Goal: Task Accomplishment & Management: Manage account settings

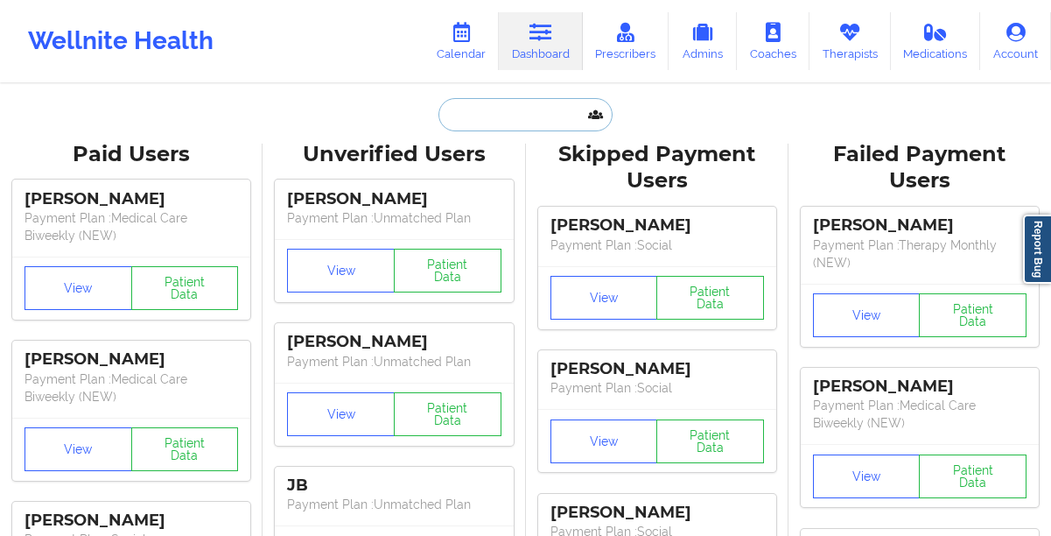
click at [542, 118] on input "text" at bounding box center [524, 114] width 173 height 33
paste input "[PERSON_NAME]"
type input "[PERSON_NAME]"
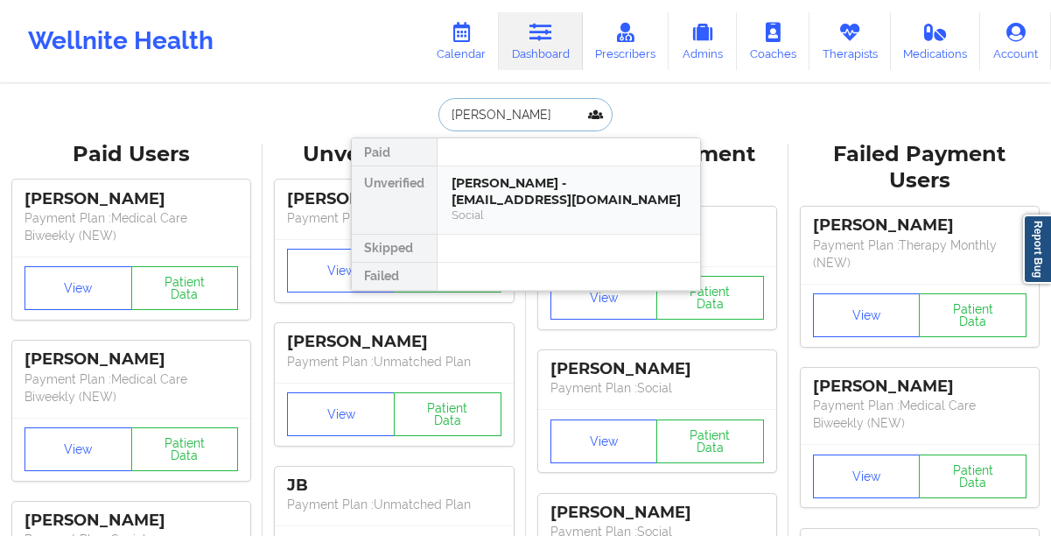
click at [500, 186] on div "[PERSON_NAME] - [EMAIL_ADDRESS][DOMAIN_NAME]" at bounding box center [569, 191] width 235 height 32
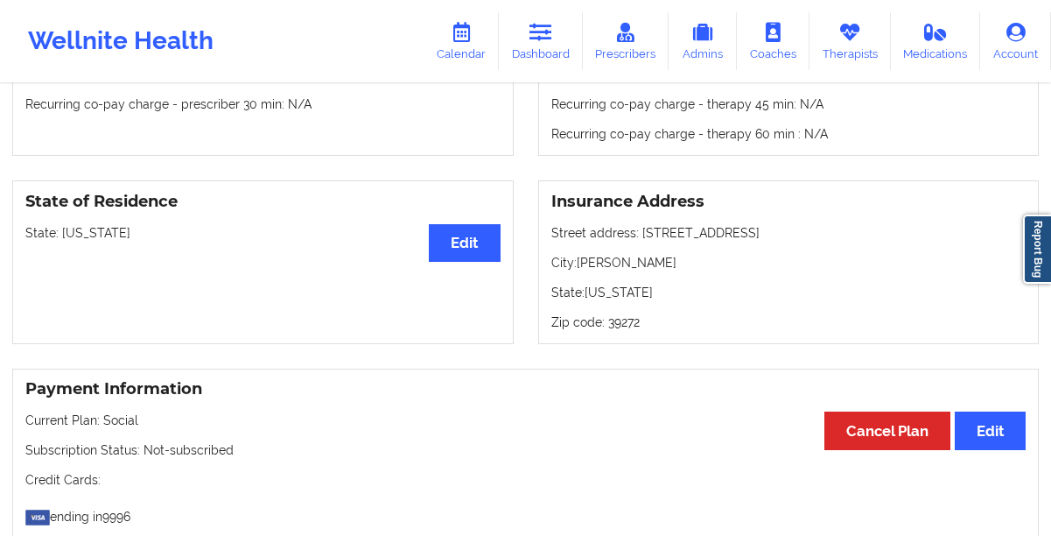
scroll to position [640, 0]
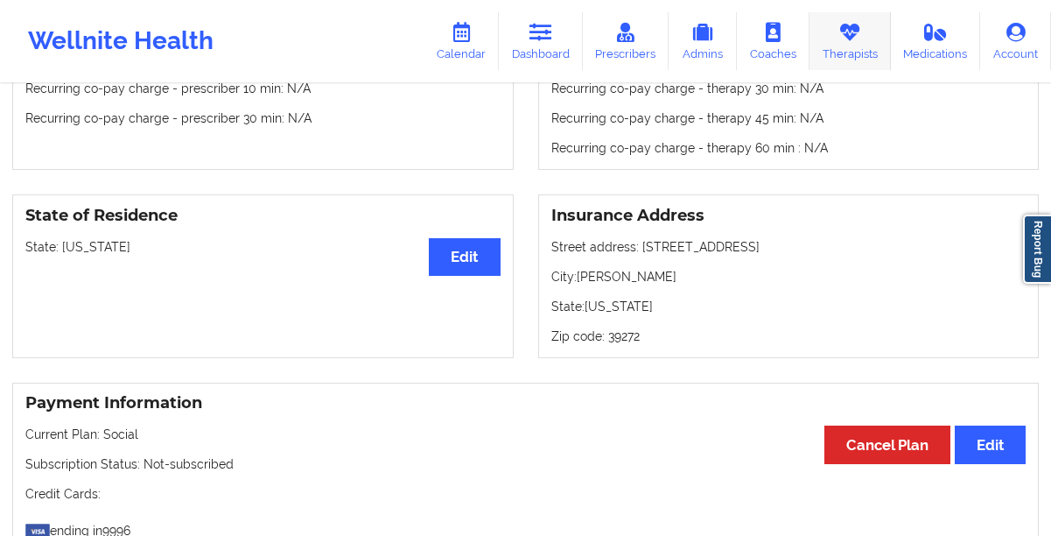
click at [835, 65] on link "Therapists" at bounding box center [849, 41] width 81 height 58
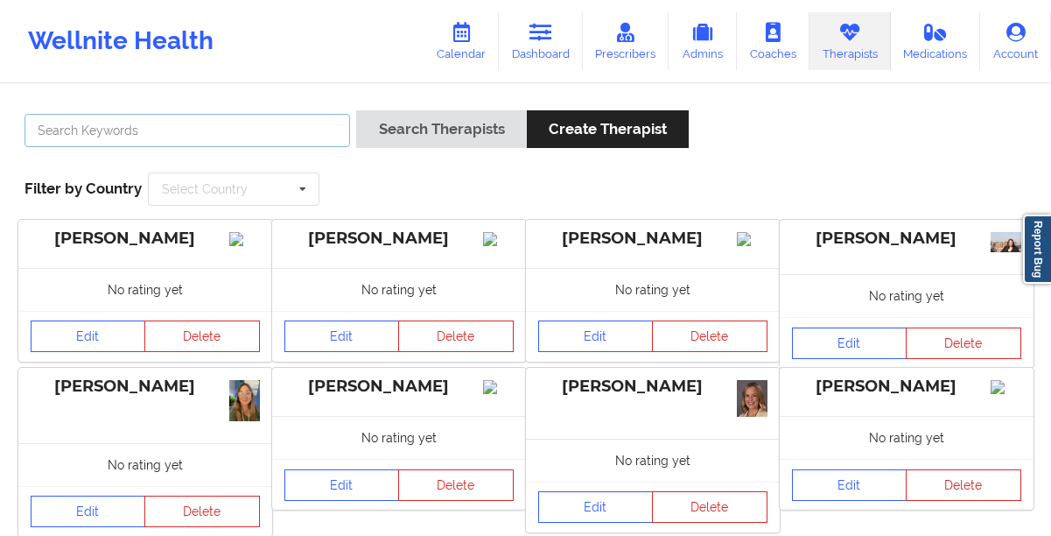
click at [259, 129] on input "text" at bounding box center [188, 130] width 326 height 33
paste input "[PERSON_NAME]"
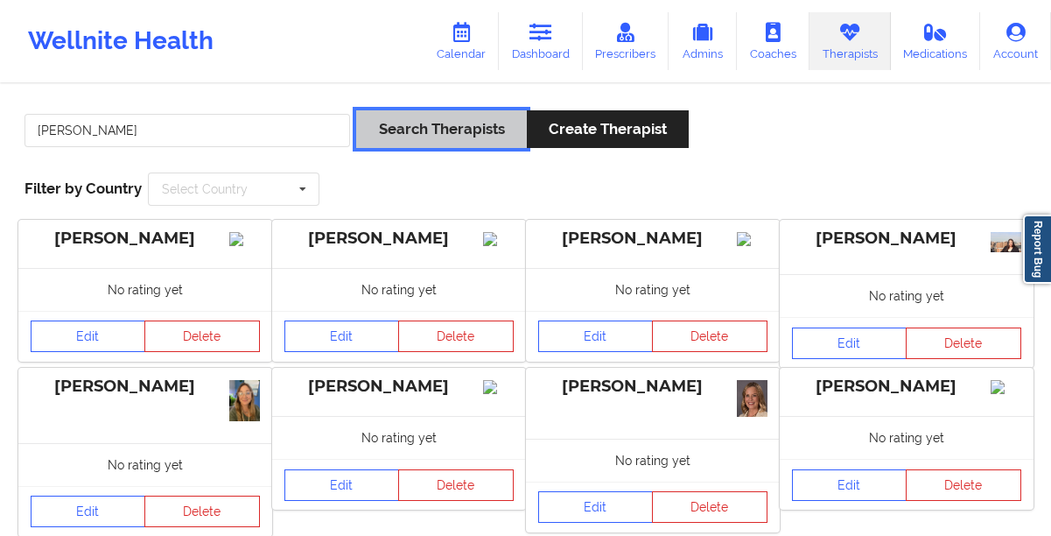
click at [383, 142] on button "Search Therapists" at bounding box center [441, 129] width 170 height 38
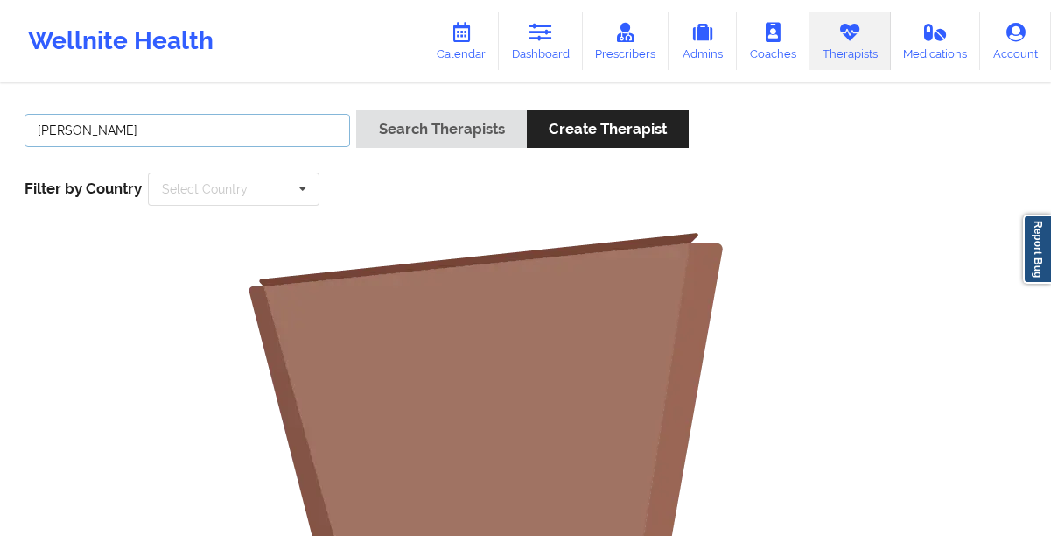
click at [280, 126] on input "[PERSON_NAME]" at bounding box center [188, 130] width 326 height 33
type input "[PERSON_NAME]"
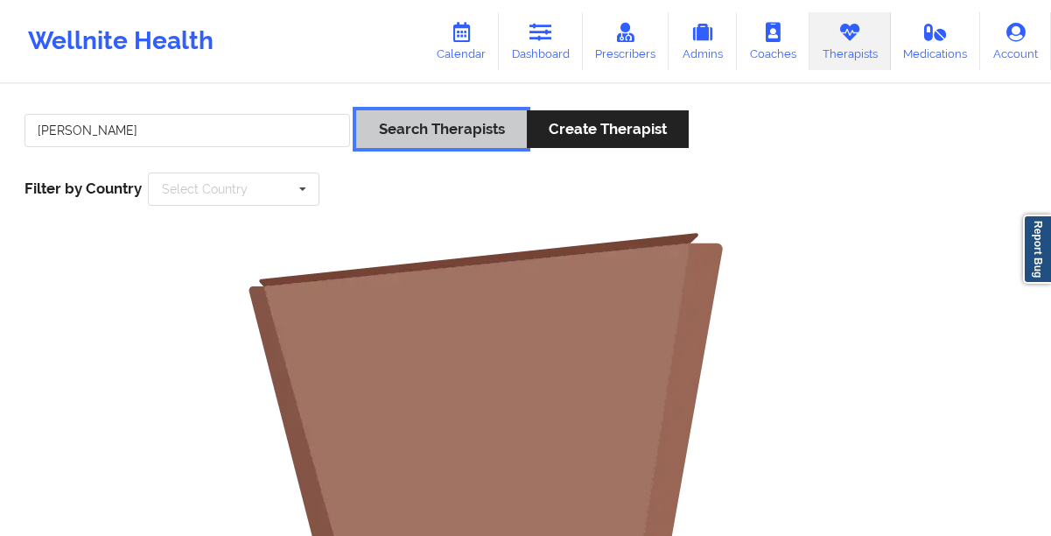
click at [458, 124] on button "Search Therapists" at bounding box center [441, 129] width 170 height 38
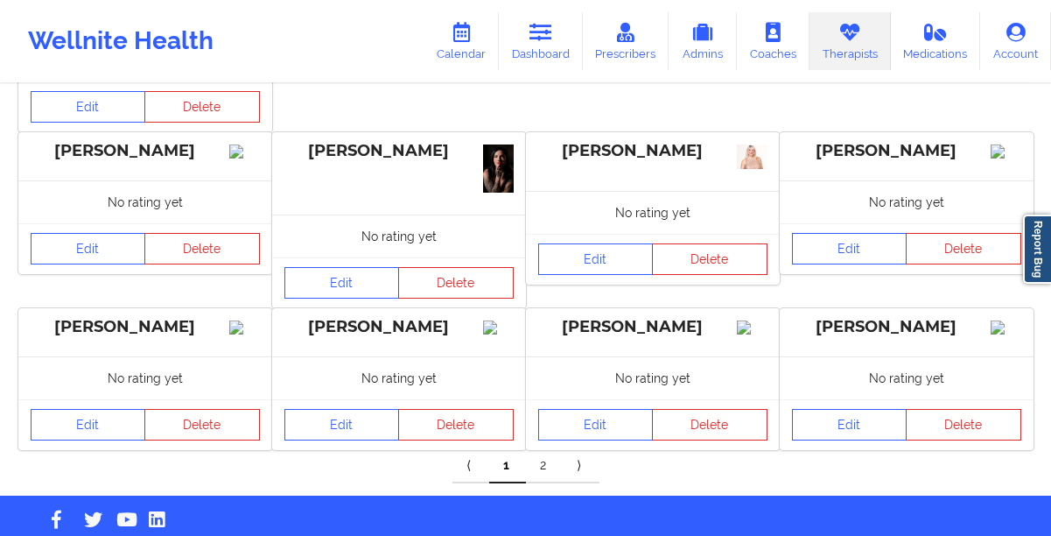
scroll to position [673, 0]
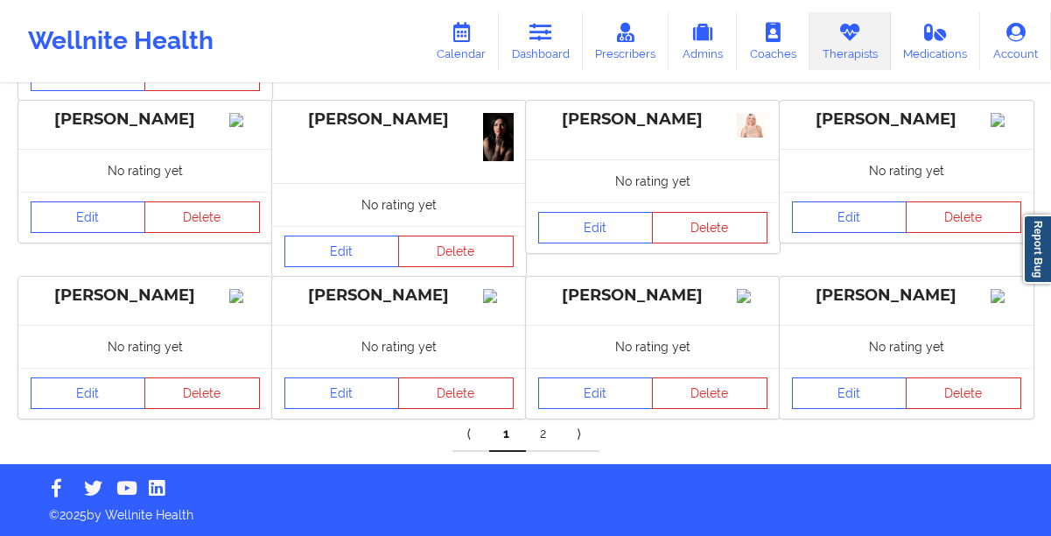
click at [542, 438] on link "2" at bounding box center [544, 434] width 37 height 35
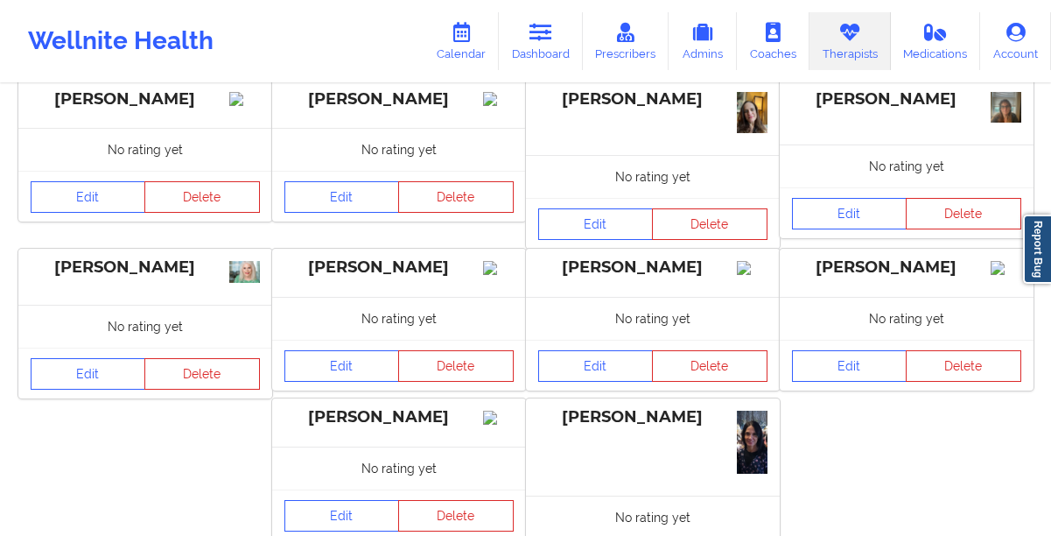
scroll to position [467, 0]
click at [827, 381] on link "Edit" at bounding box center [850, 365] width 116 height 32
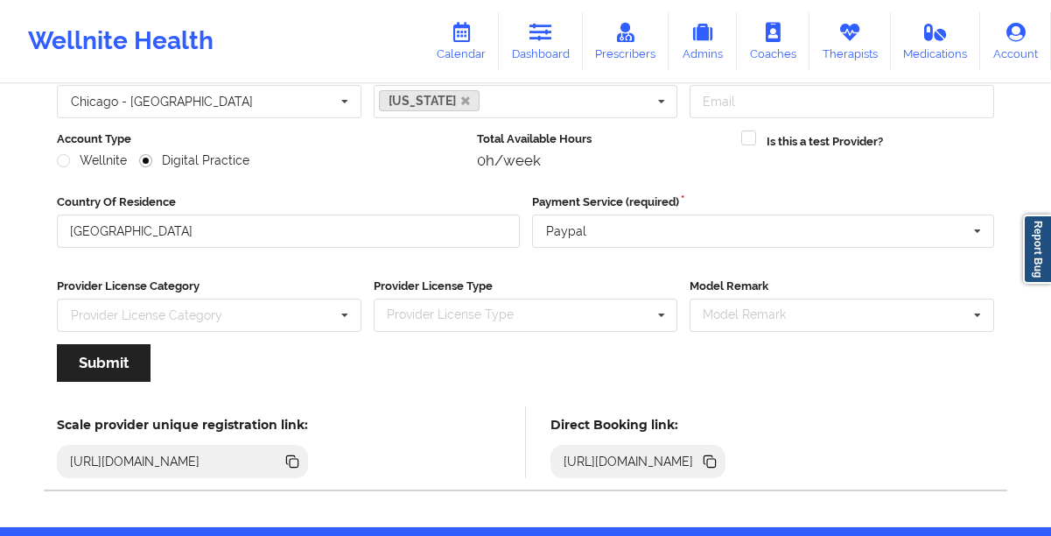
scroll to position [232, 0]
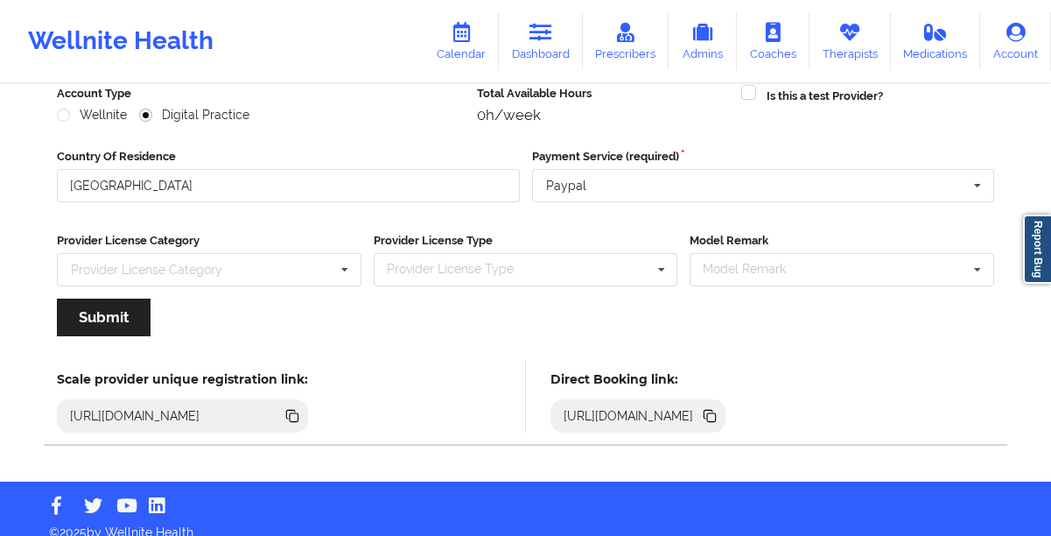
click at [713, 413] on icon at bounding box center [708, 414] width 9 height 9
click at [716, 413] on icon at bounding box center [711, 417] width 9 height 9
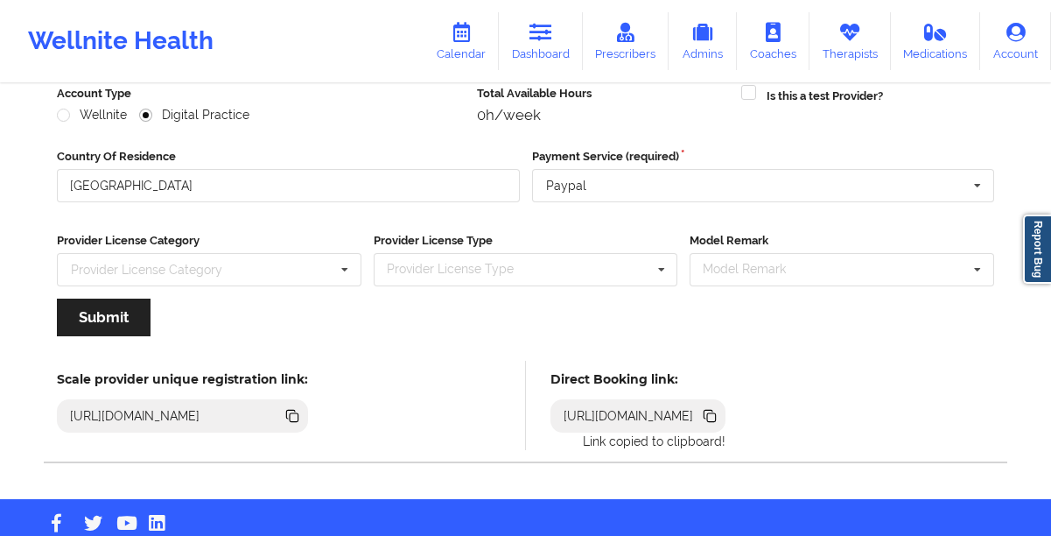
scroll to position [0, 0]
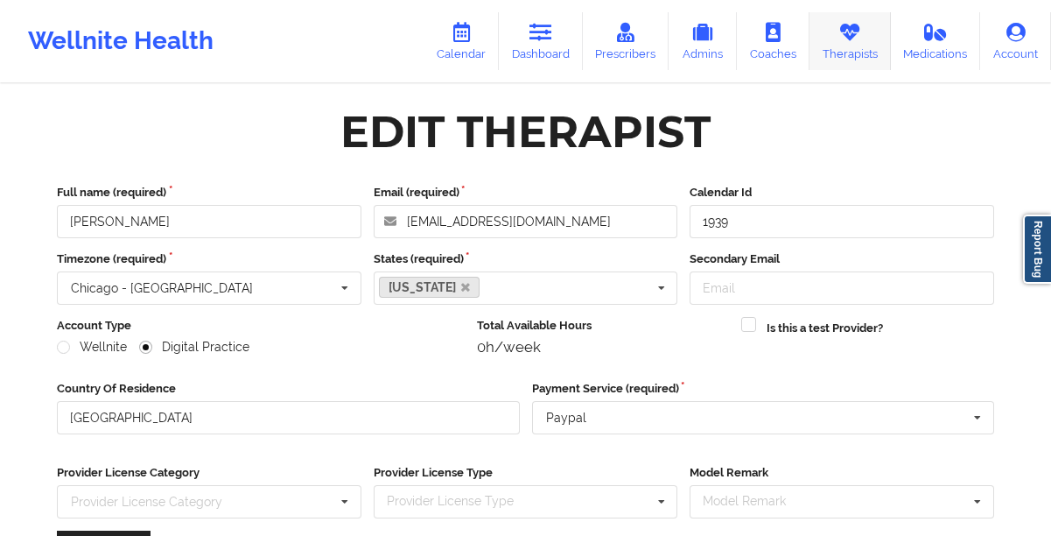
click at [871, 46] on link "Therapists" at bounding box center [849, 41] width 81 height 58
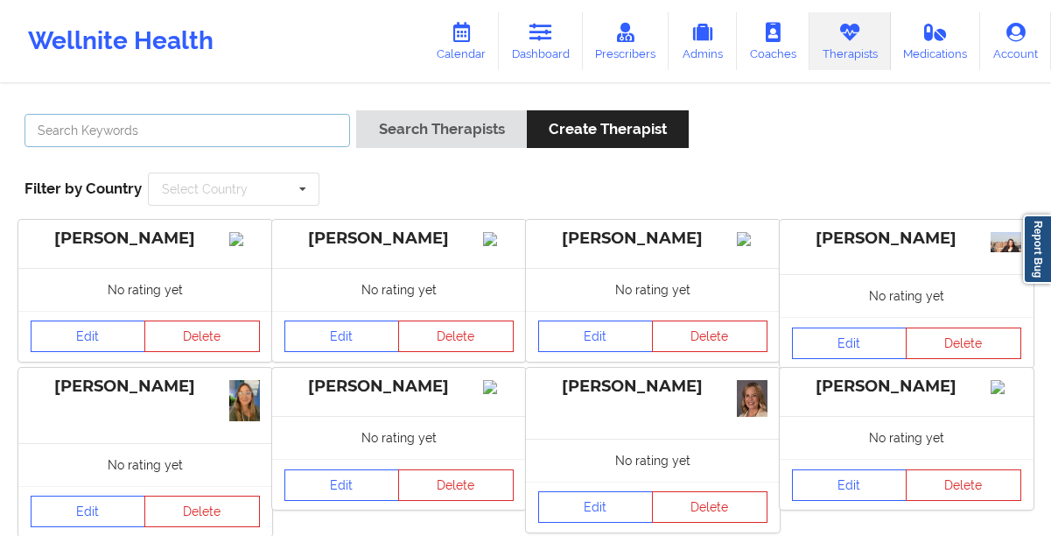
click at [108, 139] on input "text" at bounding box center [188, 130] width 326 height 33
paste input "[URL][DOMAIN_NAME]"
type input "[PERSON_NAME]"
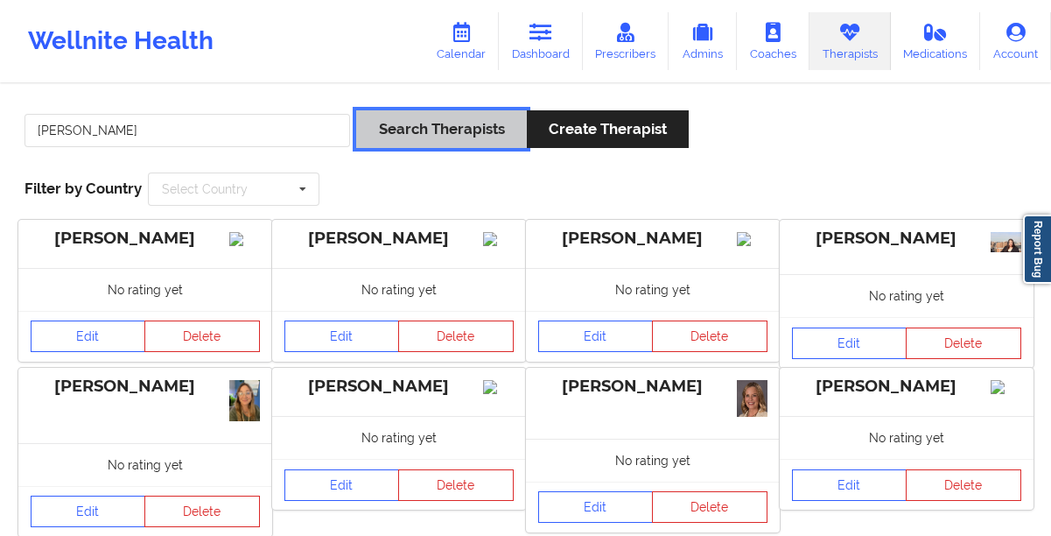
click at [387, 135] on button "Search Therapists" at bounding box center [441, 129] width 170 height 38
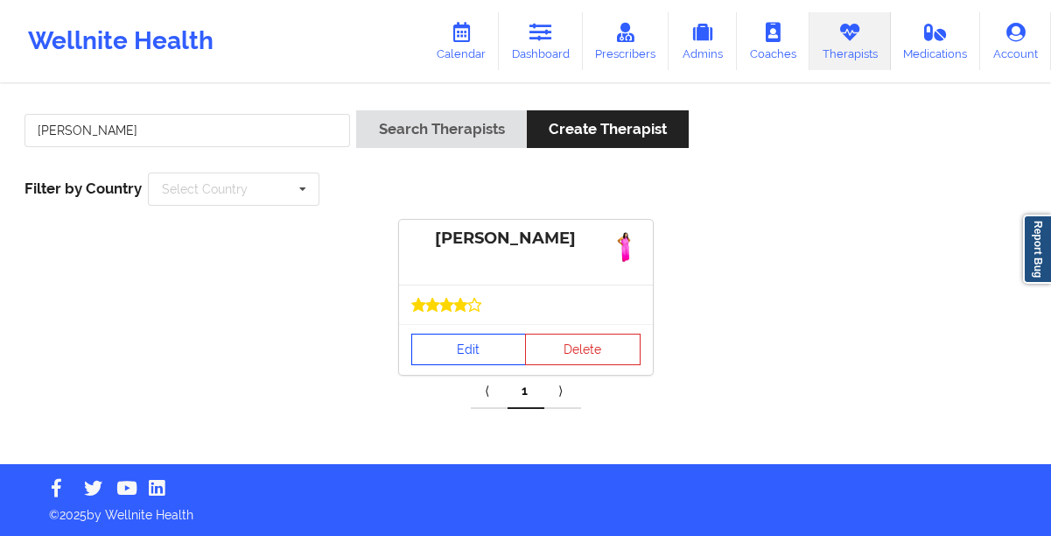
click at [437, 353] on link "Edit" at bounding box center [469, 349] width 116 height 32
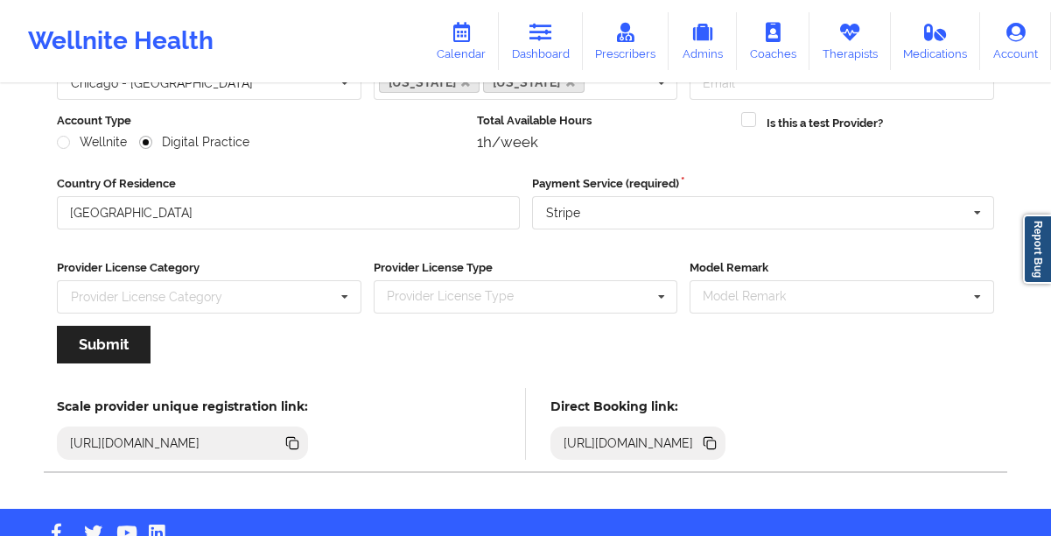
scroll to position [204, 0]
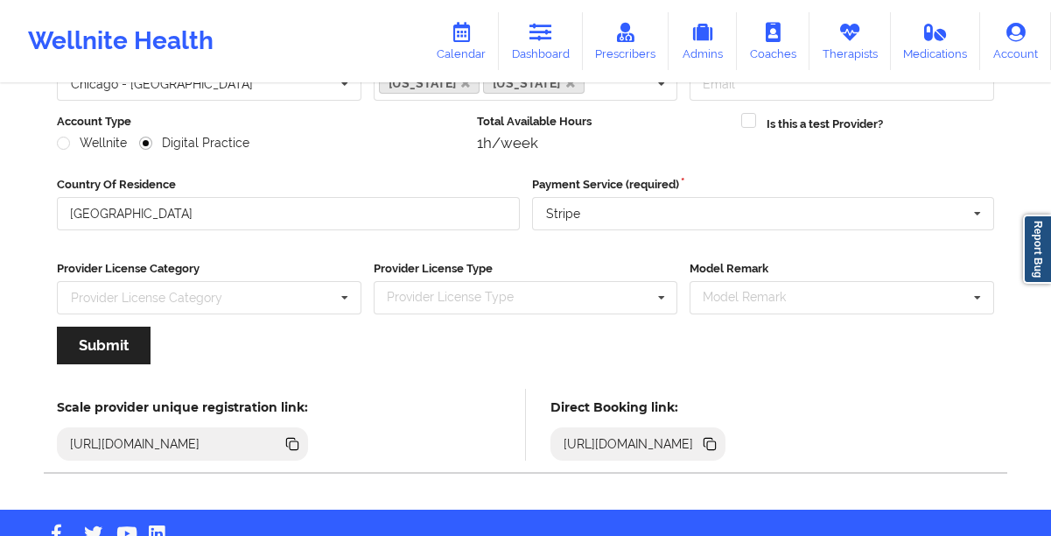
click at [713, 445] on icon at bounding box center [708, 442] width 9 height 9
